Goal: Task Accomplishment & Management: Use online tool/utility

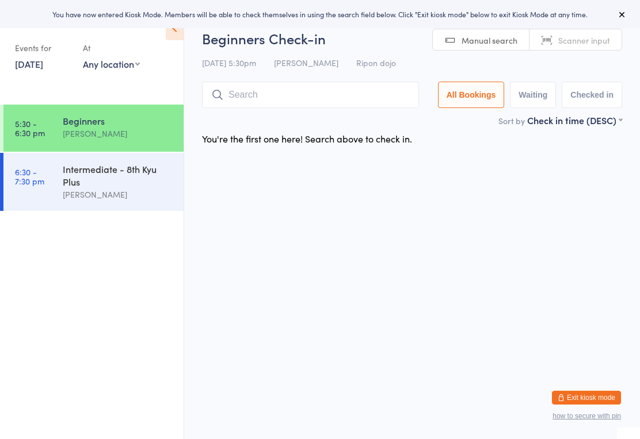
click at [274, 102] on input "search" at bounding box center [310, 95] width 217 height 26
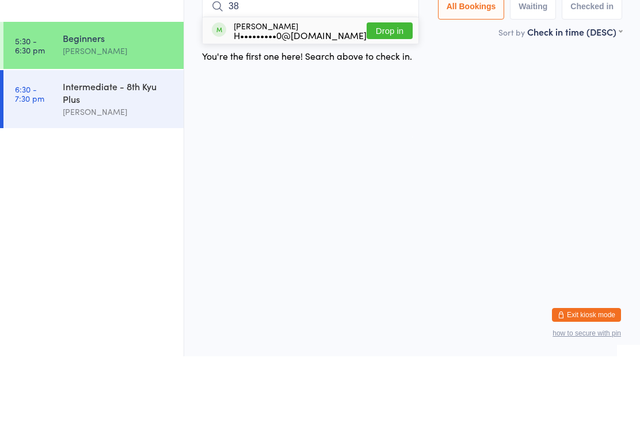
type input "38"
click at [254, 104] on div "[PERSON_NAME] H•••••••••0@[DOMAIN_NAME]" at bounding box center [300, 113] width 133 height 18
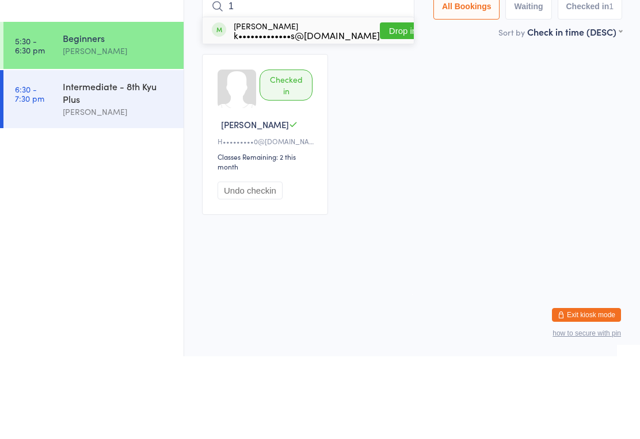
type input "11"
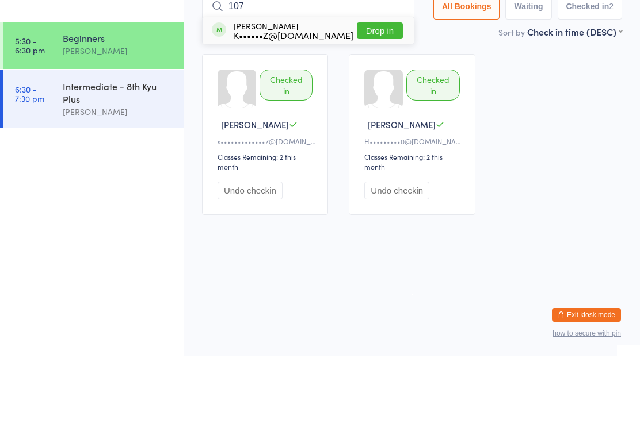
type input "107"
click at [372, 105] on button "Drop in" at bounding box center [380, 113] width 46 height 17
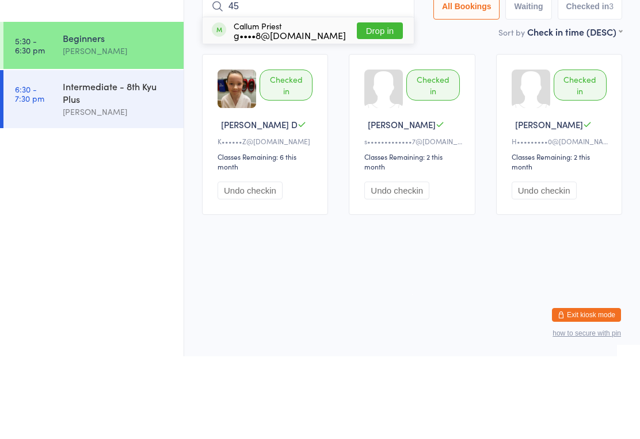
type input "45"
click at [366, 105] on button "Drop in" at bounding box center [380, 113] width 46 height 17
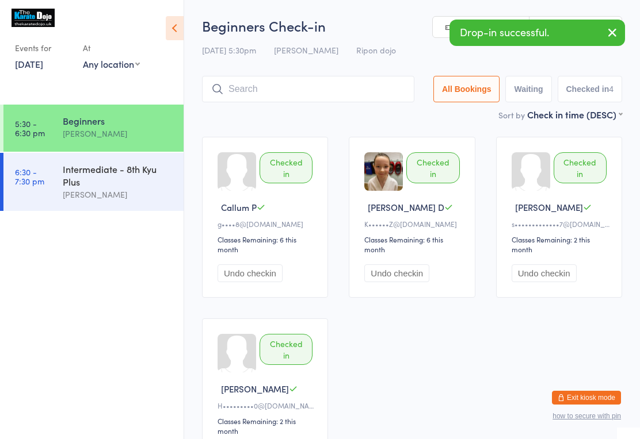
click at [330, 85] on input "search" at bounding box center [308, 89] width 212 height 26
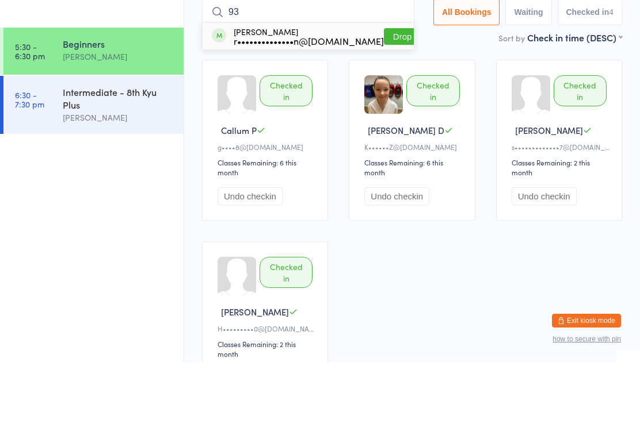
type input "93"
click at [384, 105] on button "Drop in" at bounding box center [407, 113] width 46 height 17
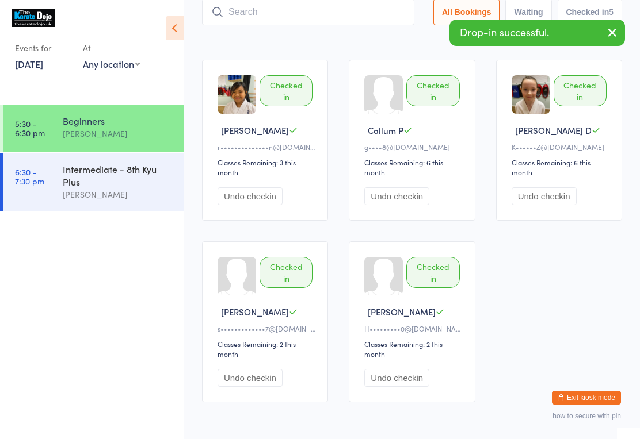
click at [322, 19] on input "search" at bounding box center [308, 12] width 212 height 26
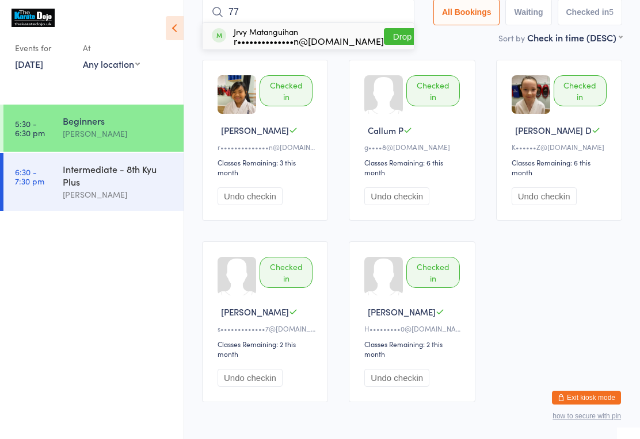
type input "77"
click at [384, 32] on button "Drop in" at bounding box center [407, 36] width 46 height 17
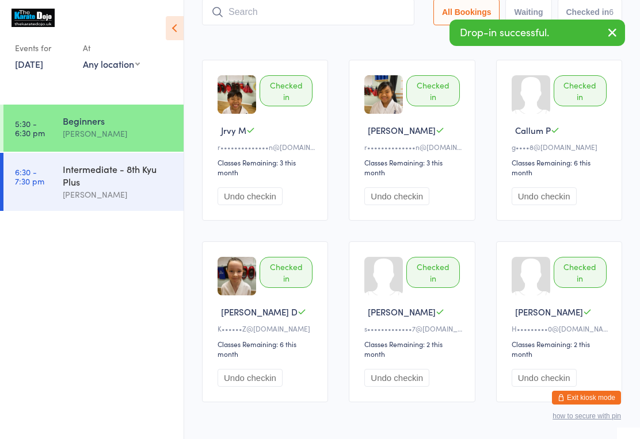
click at [311, 17] on input "search" at bounding box center [308, 12] width 212 height 26
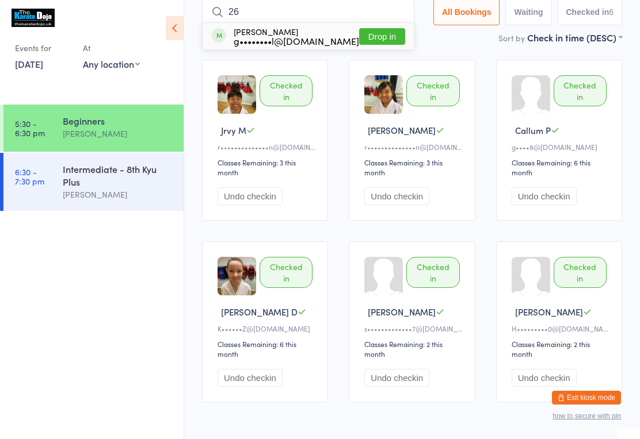
type input "26"
click at [376, 45] on button "Drop in" at bounding box center [382, 36] width 46 height 17
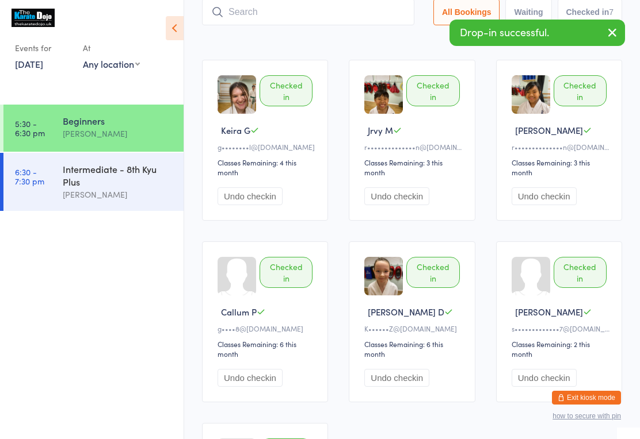
click at [311, 24] on input "search" at bounding box center [308, 12] width 212 height 26
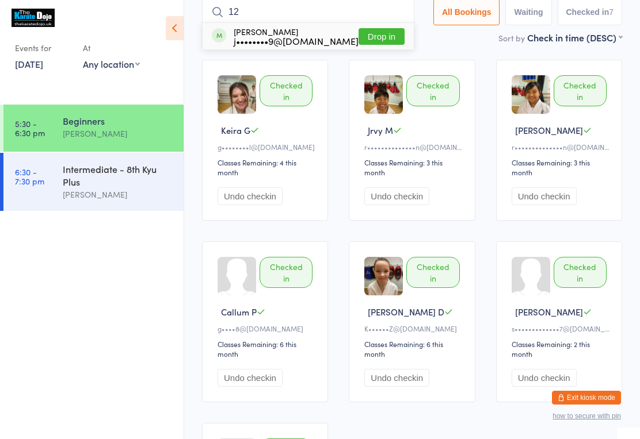
type input "121"
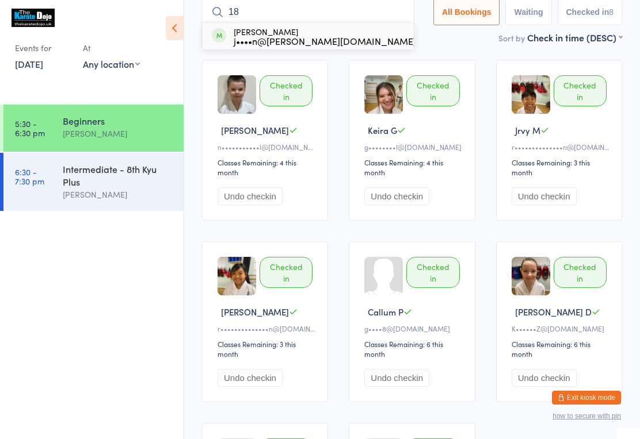
type input "18"
click at [416, 45] on button "Drop in" at bounding box center [439, 36] width 46 height 17
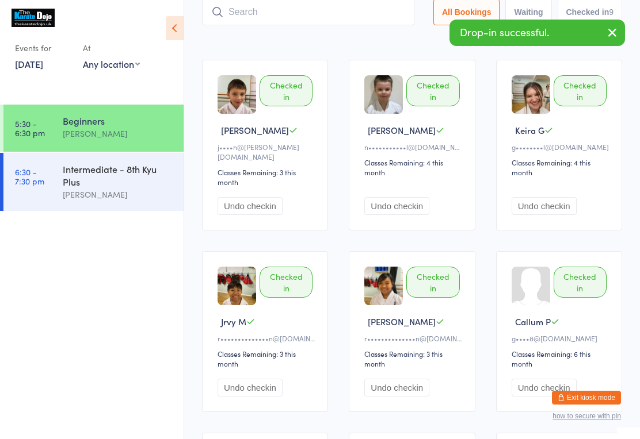
click at [246, 9] on input "search" at bounding box center [308, 12] width 212 height 26
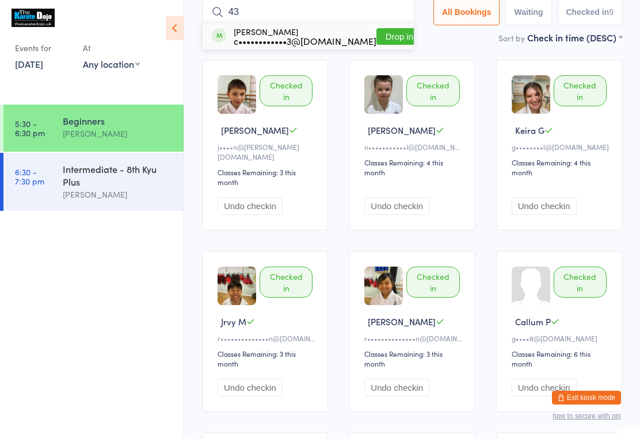
type input "43"
click at [392, 38] on button "Drop in" at bounding box center [399, 36] width 46 height 17
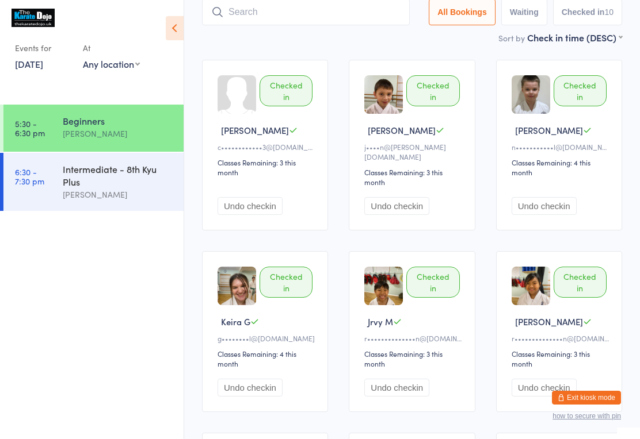
click at [344, 12] on input "search" at bounding box center [306, 12] width 208 height 26
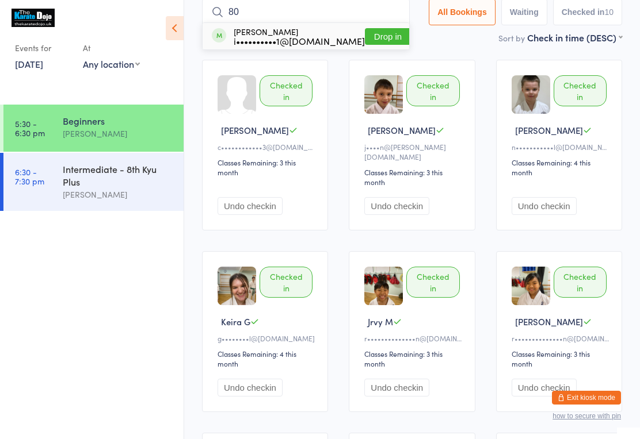
type input "80"
click at [381, 39] on button "Drop in" at bounding box center [388, 36] width 46 height 17
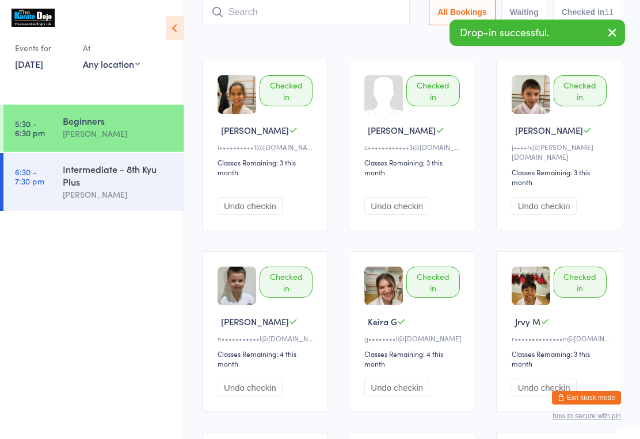
click at [259, 16] on input "search" at bounding box center [306, 12] width 208 height 26
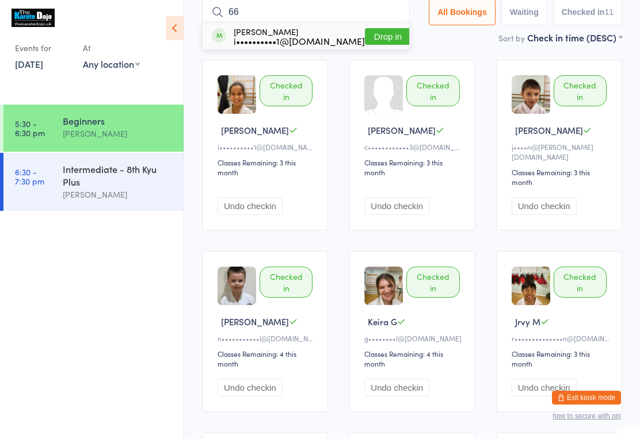
type input "66"
click at [372, 45] on button "Drop in" at bounding box center [388, 36] width 46 height 17
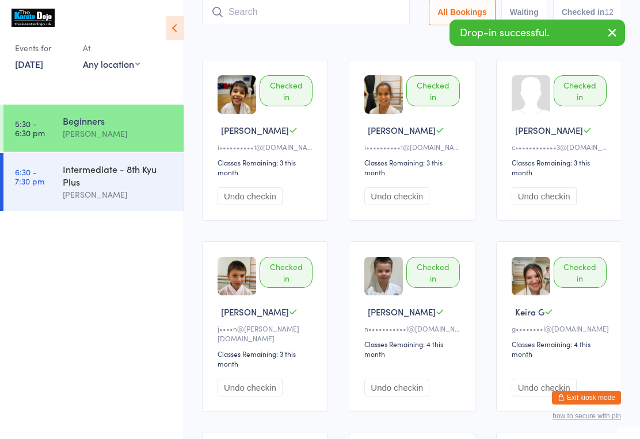
click at [303, 18] on input "search" at bounding box center [306, 12] width 208 height 26
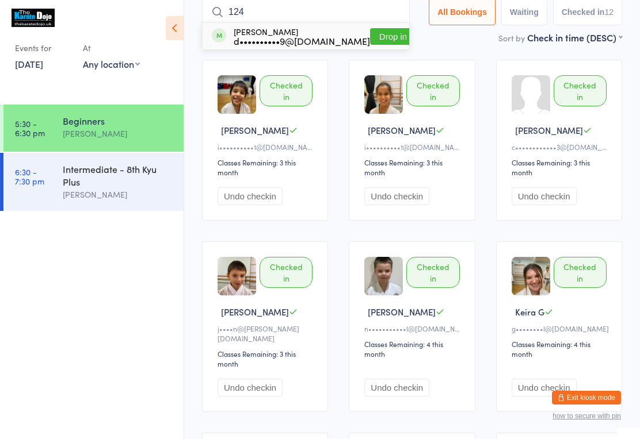
type input "124"
click at [236, 41] on div "d••••••••••9@[DOMAIN_NAME]" at bounding box center [302, 40] width 136 height 9
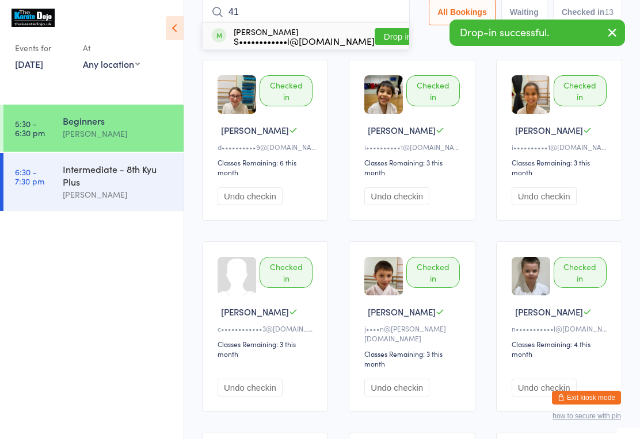
type input "41"
click at [374, 45] on button "Drop in" at bounding box center [397, 36] width 46 height 17
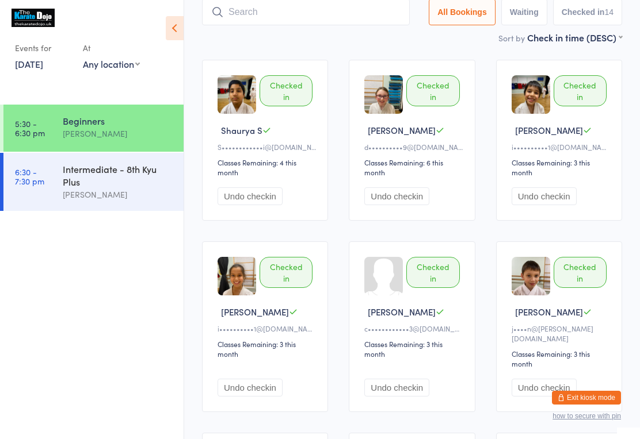
click at [268, 14] on input "search" at bounding box center [306, 12] width 208 height 26
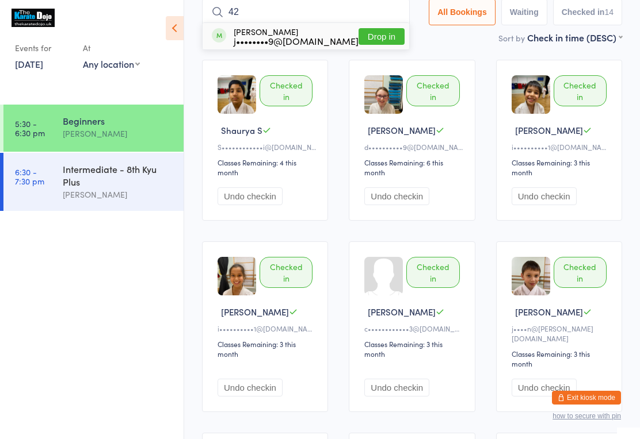
type input "42"
click at [375, 32] on button "Drop in" at bounding box center [381, 36] width 46 height 17
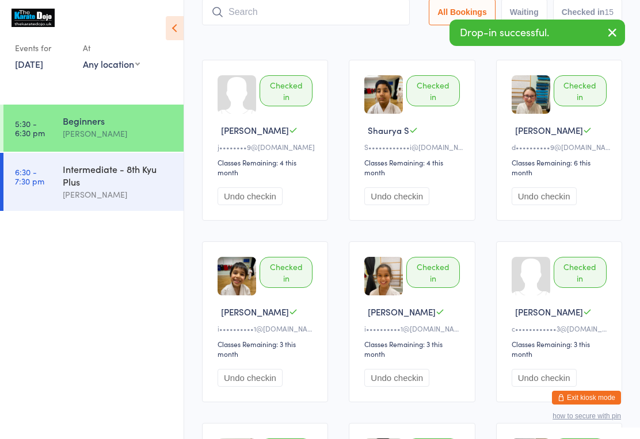
click at [251, 14] on input "search" at bounding box center [306, 12] width 208 height 26
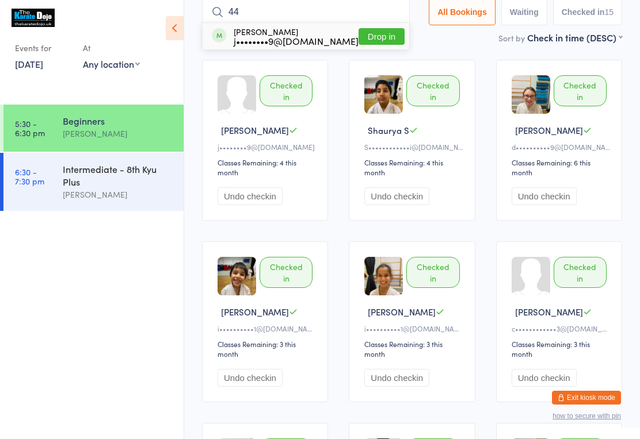
type input "44"
click at [374, 39] on button "Drop in" at bounding box center [381, 36] width 46 height 17
